Goal: Ask a question

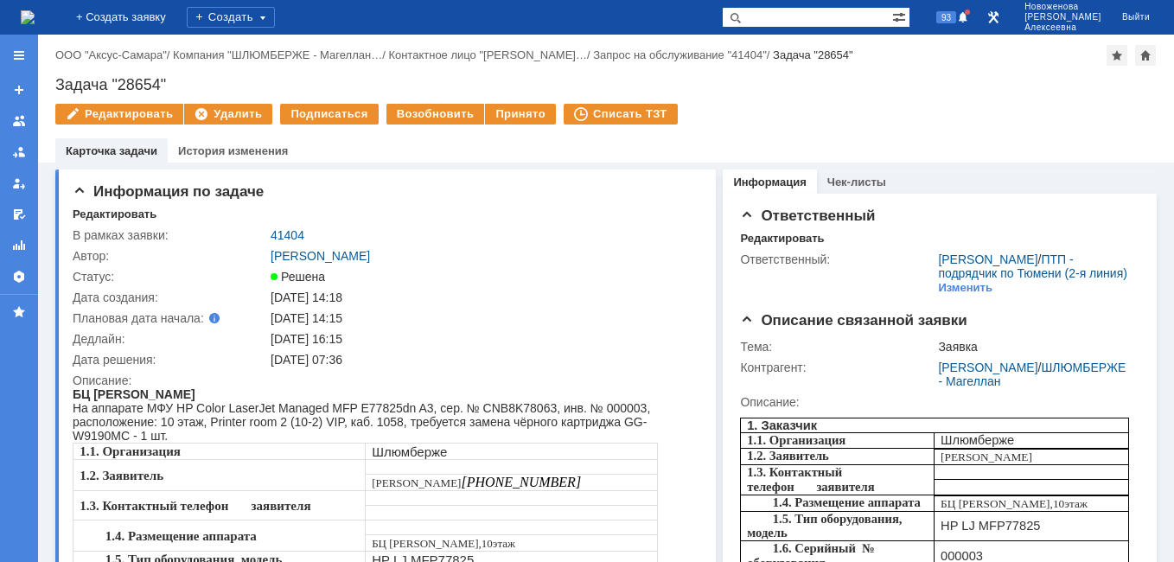
click at [35, 22] on img at bounding box center [28, 17] width 14 height 14
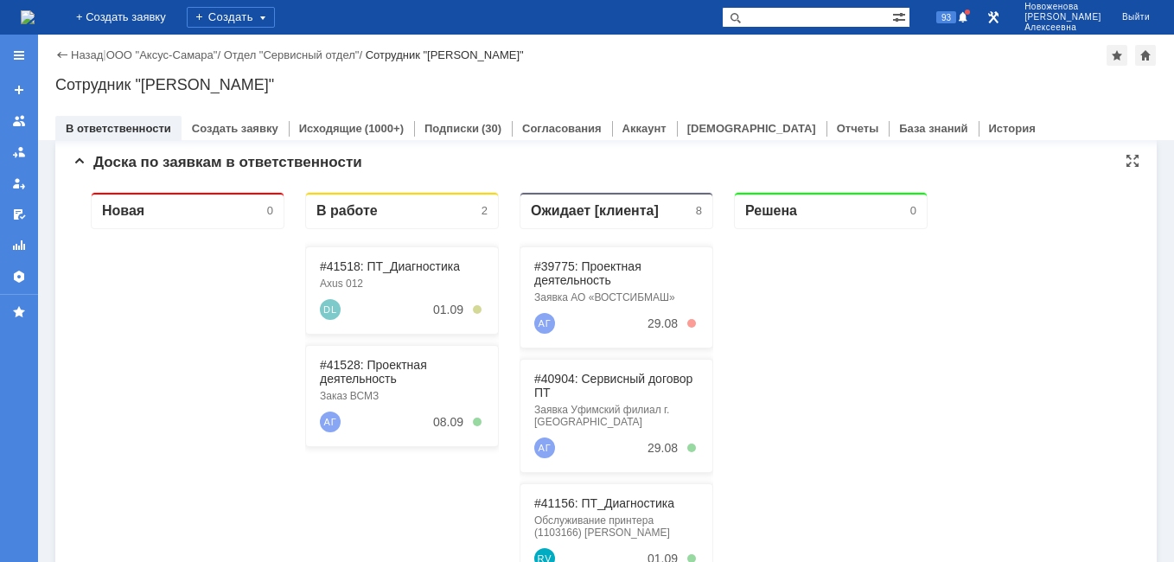
scroll to position [173, 0]
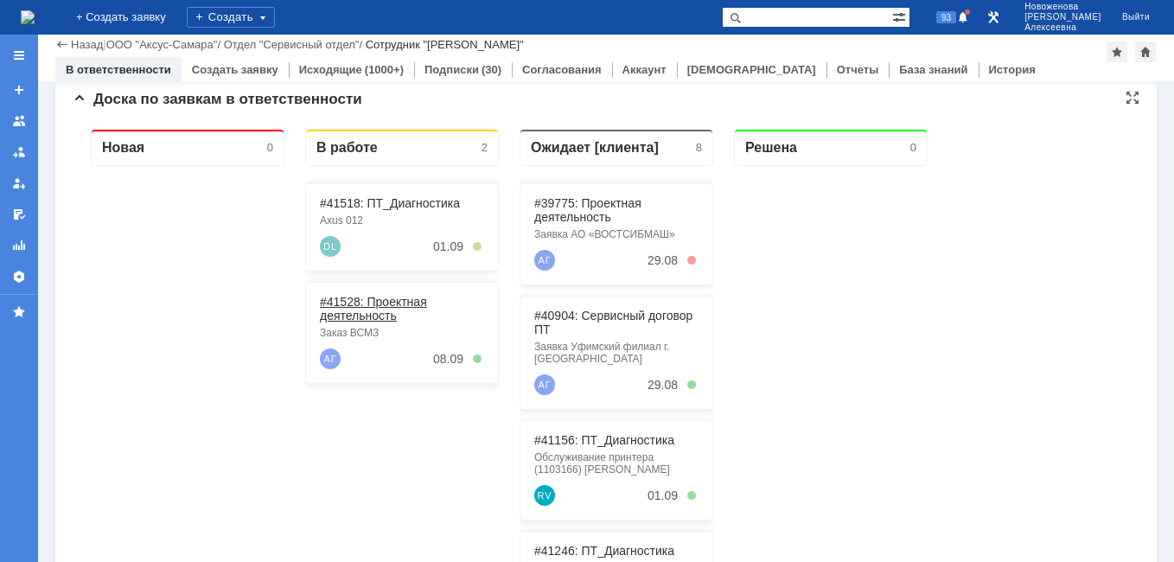
click at [375, 301] on link "#41528: Проектная деятельность" at bounding box center [373, 309] width 107 height 28
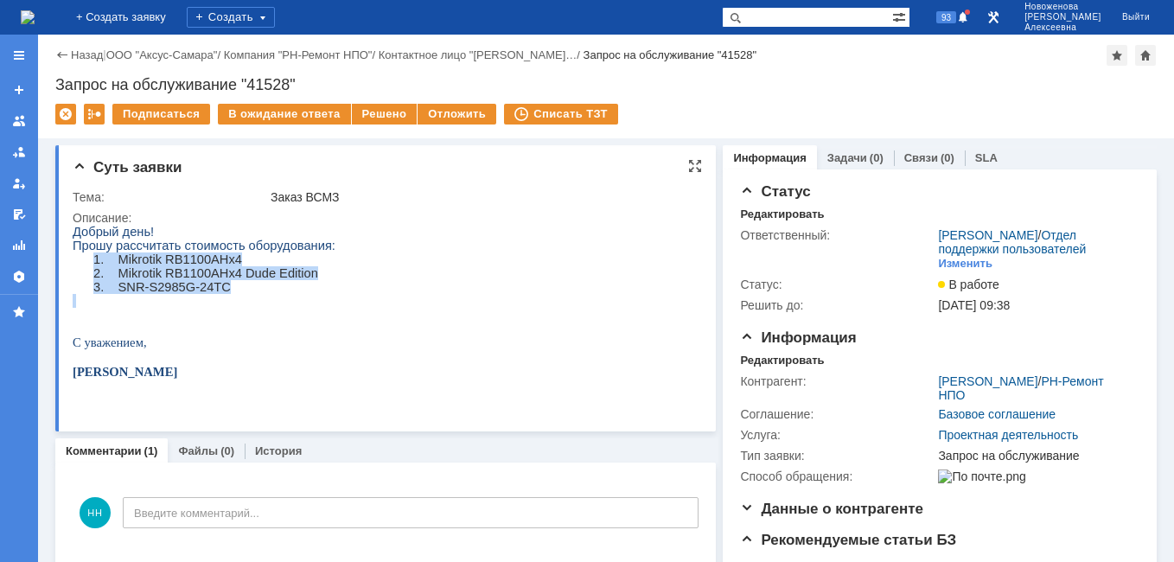
drag, startPoint x: 227, startPoint y: 302, endPoint x: 87, endPoint y: 269, distance: 144.0
click at [87, 269] on div "Добрый день! Прошу рассчитать стоимость оборудования: 1. Mikrotik RB1100AHx4 2.…" at bounding box center [204, 309] width 263 height 169
copy div "1. Mikrotik RB1100AHx4 2. Mikrotik RB1100AHx4 Dude Edition 3. SNR-S2985G-24TC"
click at [35, 10] on img at bounding box center [28, 17] width 14 height 14
